Goal: Information Seeking & Learning: Learn about a topic

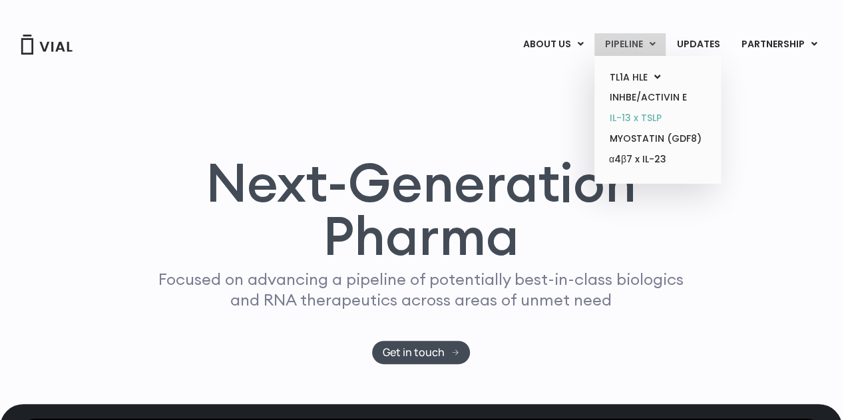
click at [642, 116] on link "IL-13 x TSLP" at bounding box center [657, 118] width 116 height 21
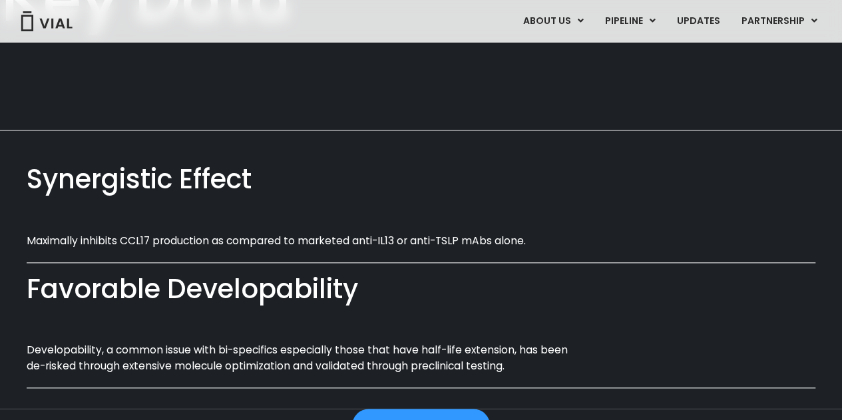
scroll to position [807, 0]
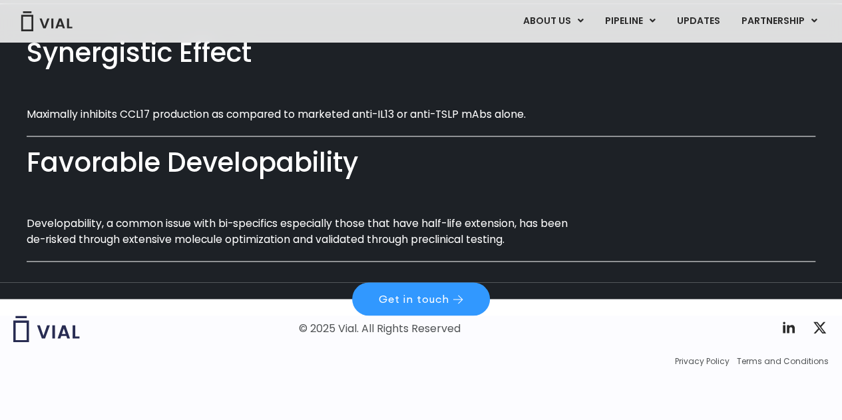
click at [189, 232] on p "Developability, a common issue with bi-specifics especially those that have hal…" at bounding box center [306, 231] width 558 height 31
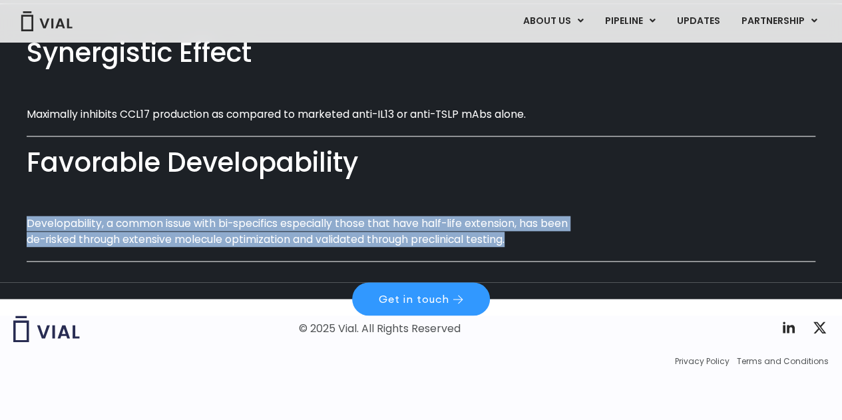
click at [189, 232] on p "Developability, a common issue with bi-specifics especially those that have hal…" at bounding box center [306, 231] width 558 height 31
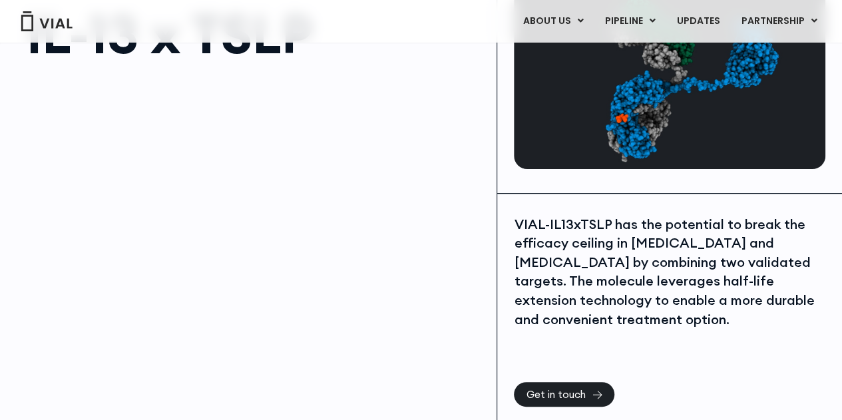
scroll to position [0, 0]
